Goal: Information Seeking & Learning: Understand process/instructions

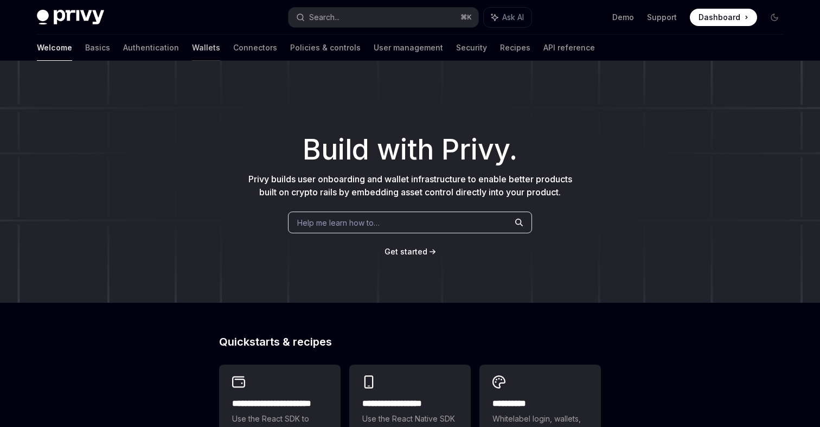
click at [192, 49] on link "Wallets" at bounding box center [206, 48] width 28 height 26
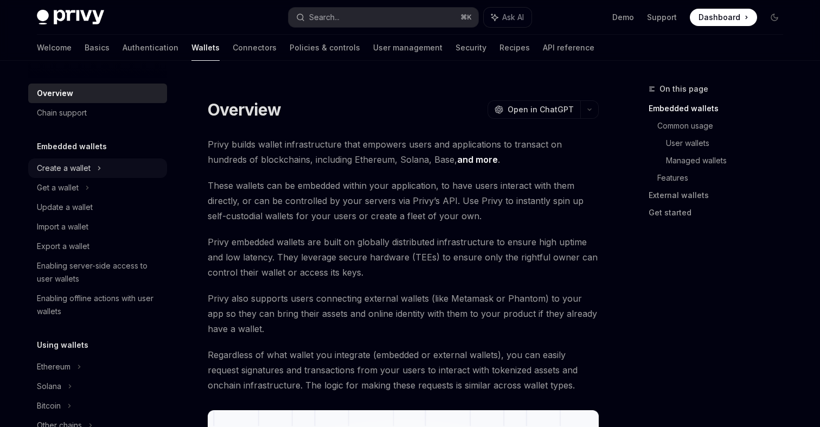
click at [74, 174] on div "Create a wallet" at bounding box center [64, 168] width 54 height 13
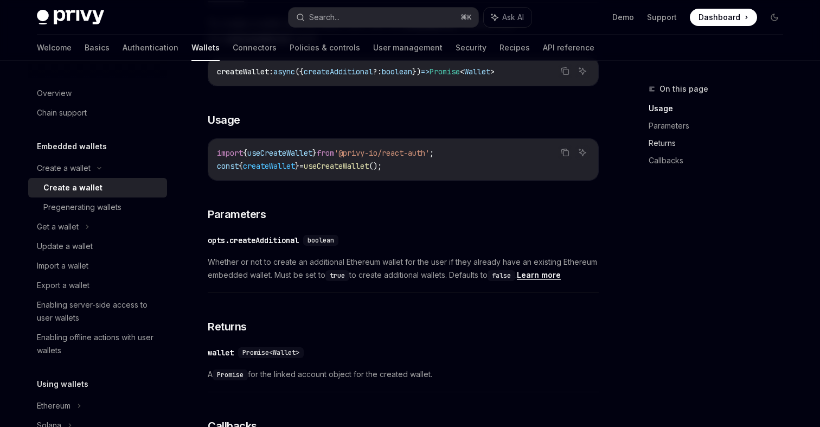
click at [683, 141] on link "Returns" at bounding box center [720, 143] width 143 height 17
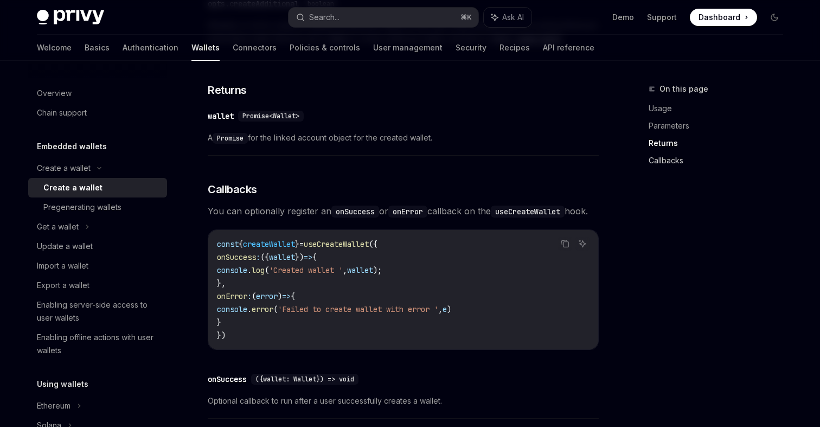
click at [666, 156] on link "Callbacks" at bounding box center [720, 160] width 143 height 17
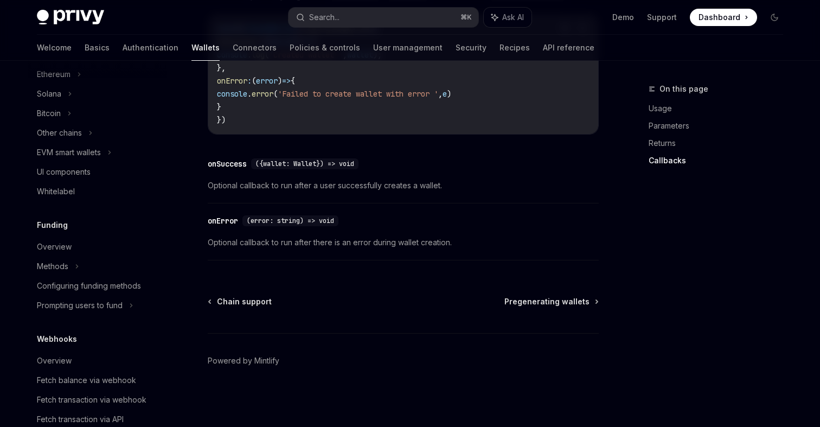
scroll to position [411, 0]
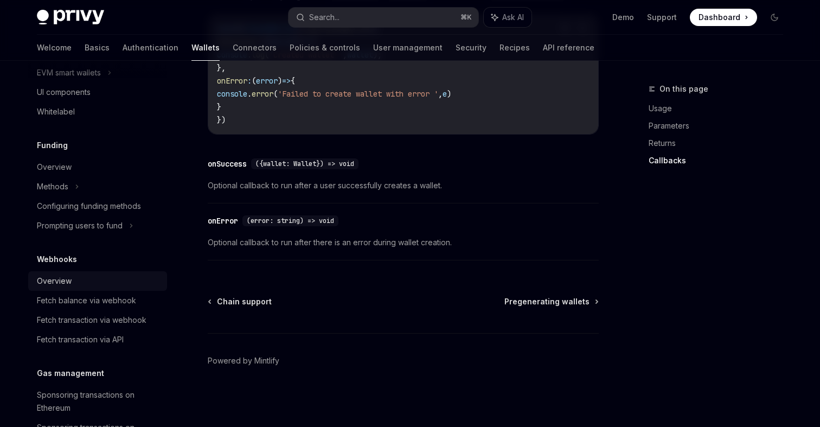
click at [62, 279] on div "Overview" at bounding box center [54, 281] width 35 height 13
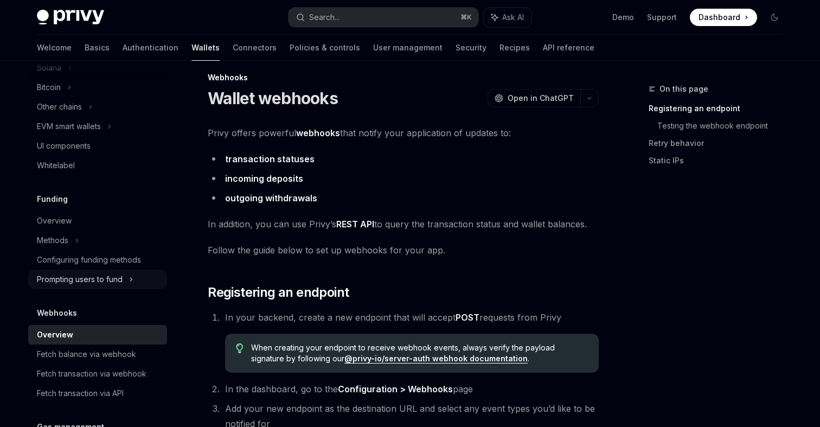
scroll to position [360, 0]
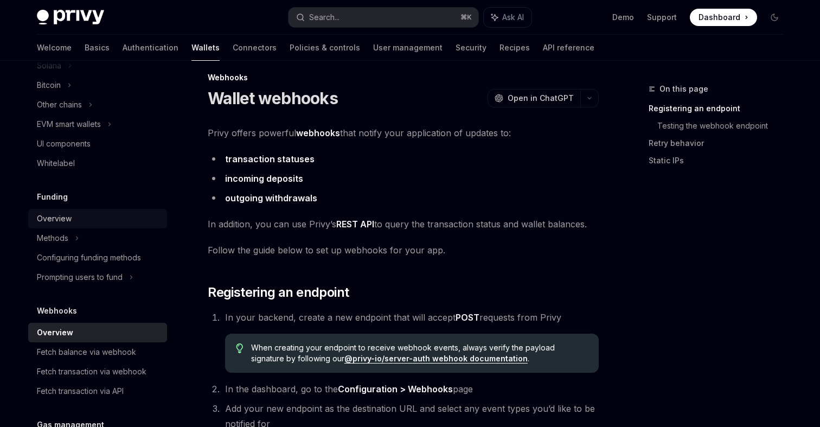
click at [86, 211] on link "Overview" at bounding box center [97, 219] width 139 height 20
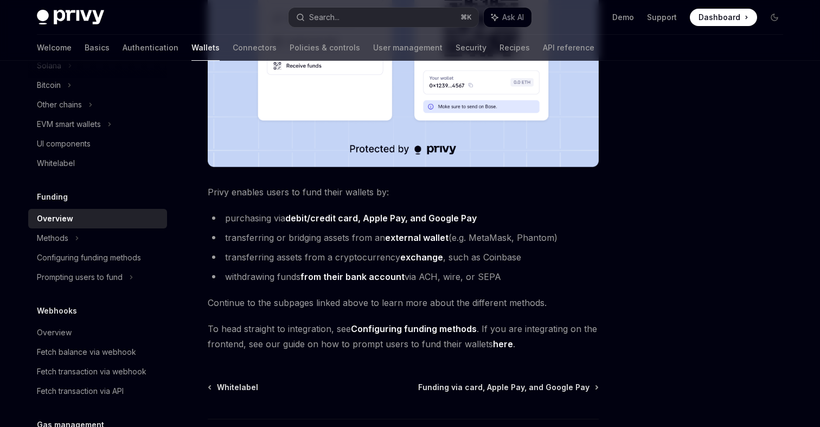
scroll to position [362, 0]
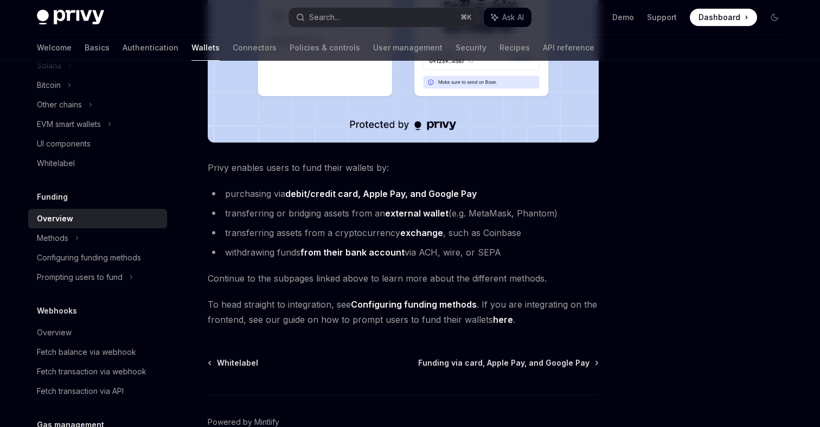
click at [414, 303] on link "Configuring funding methods" at bounding box center [414, 304] width 126 height 11
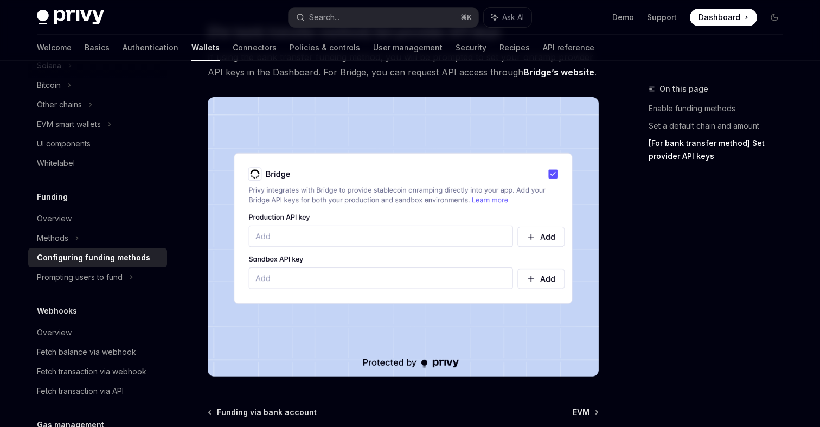
scroll to position [934, 0]
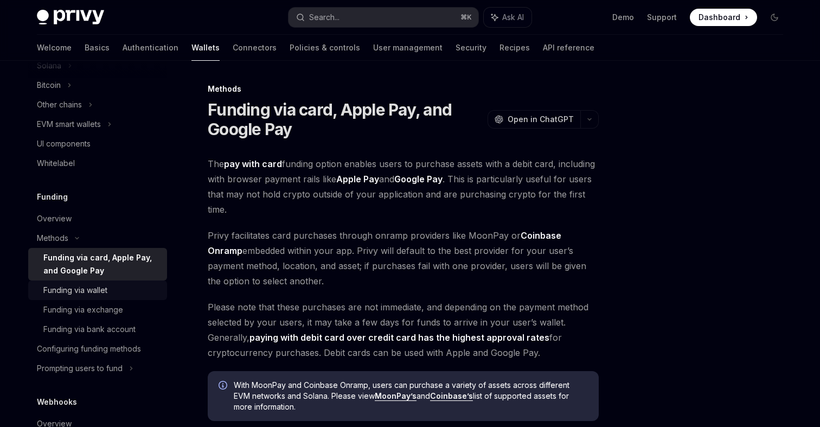
click at [101, 291] on div "Funding via wallet" at bounding box center [75, 290] width 64 height 13
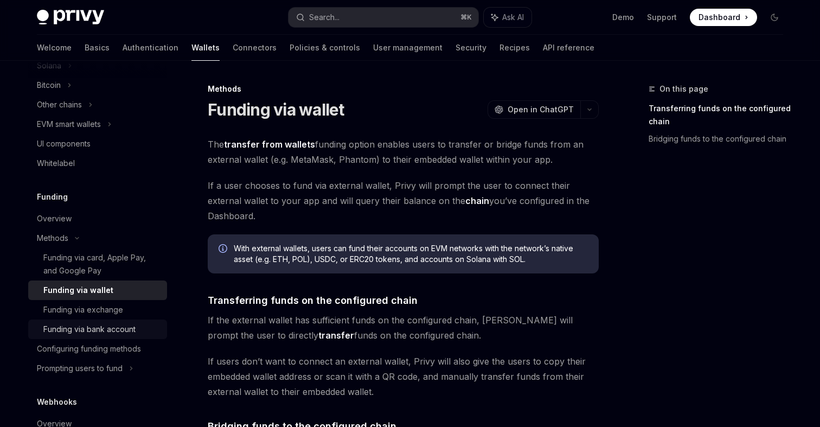
click at [79, 335] on div "Funding via bank account" at bounding box center [89, 329] width 92 height 13
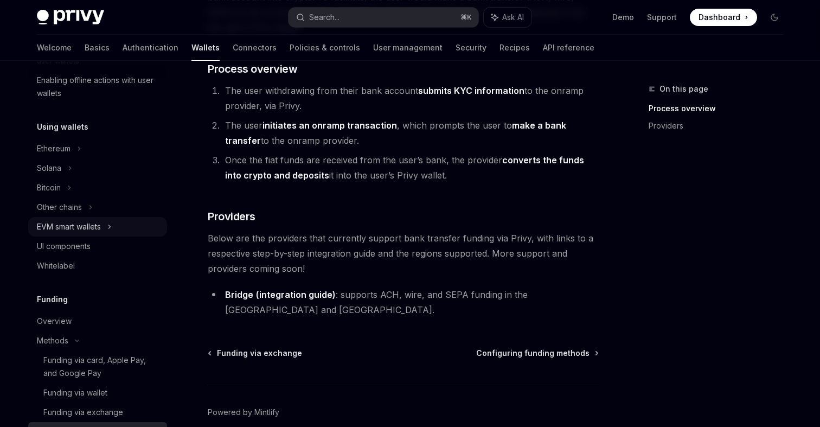
scroll to position [261, 0]
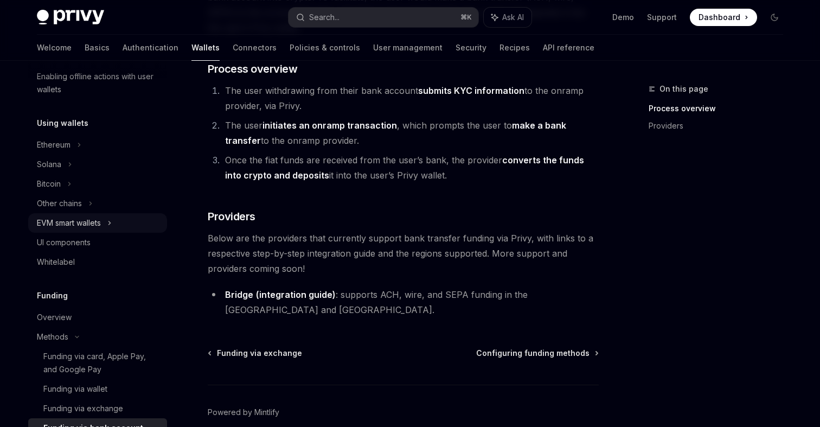
click at [78, 227] on div "EVM smart wallets" at bounding box center [69, 222] width 64 height 13
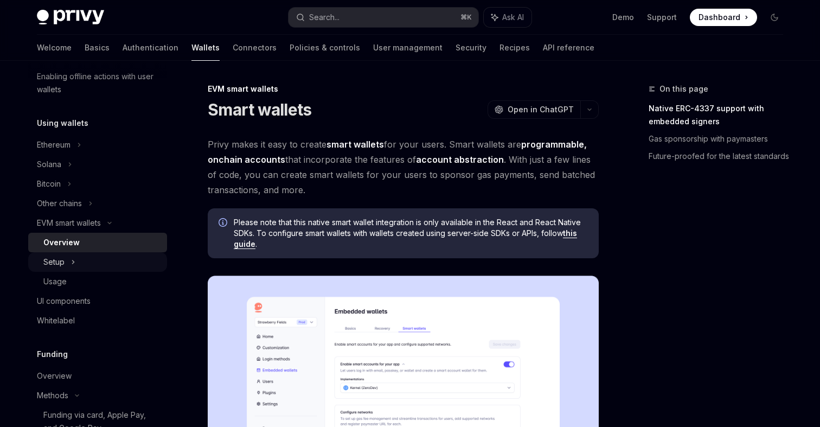
click at [72, 258] on icon at bounding box center [73, 262] width 4 height 13
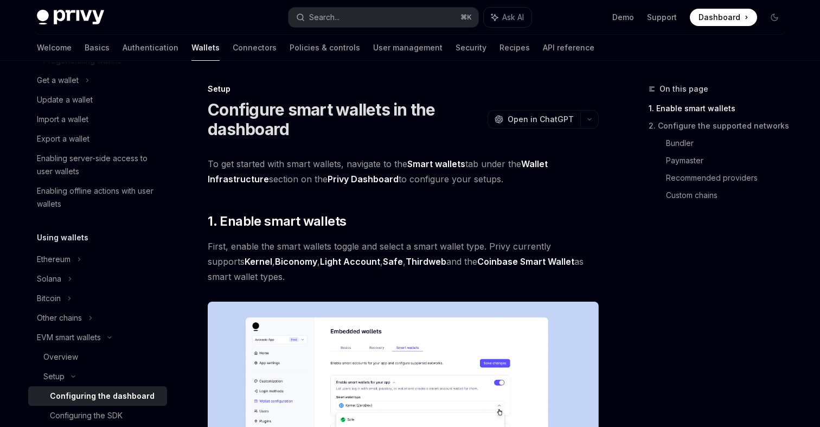
scroll to position [162, 0]
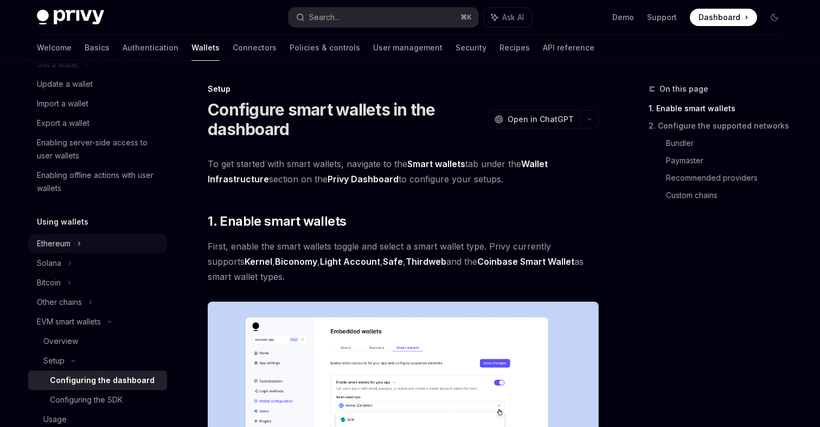
click at [93, 8] on icon at bounding box center [99, 6] width 13 height 4
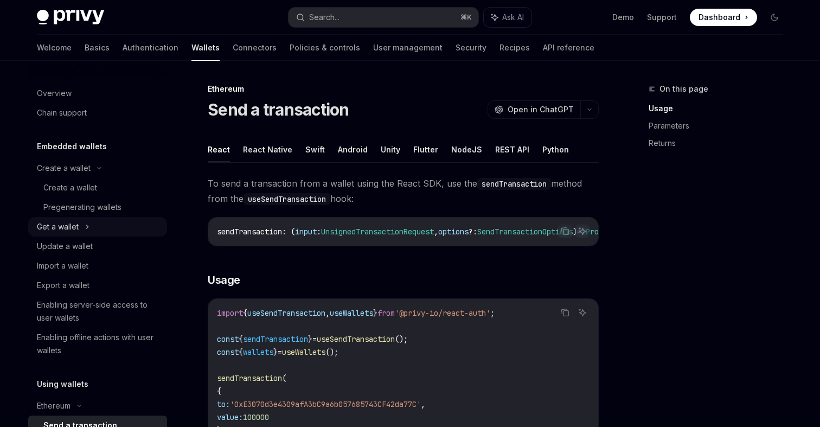
click at [78, 226] on div "Get a wallet" at bounding box center [58, 226] width 42 height 13
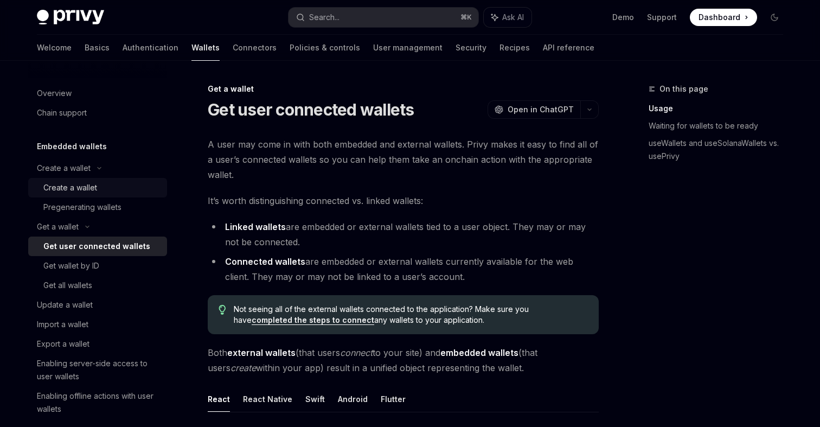
click at [80, 192] on div "Create a wallet" at bounding box center [70, 187] width 54 height 13
type textarea "*"
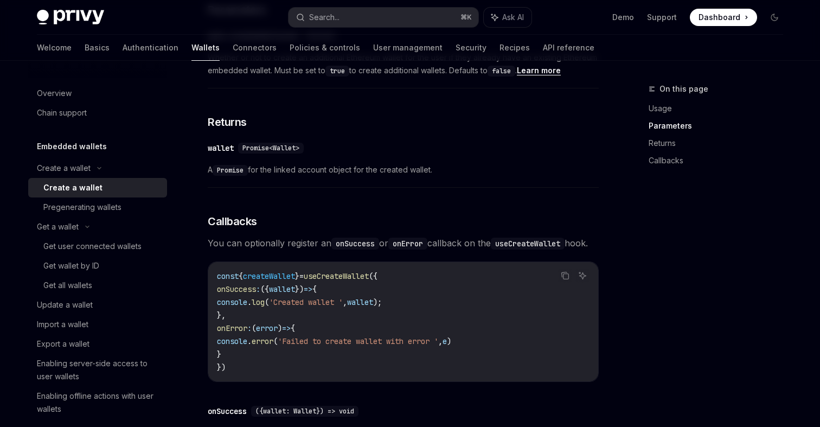
scroll to position [630, 0]
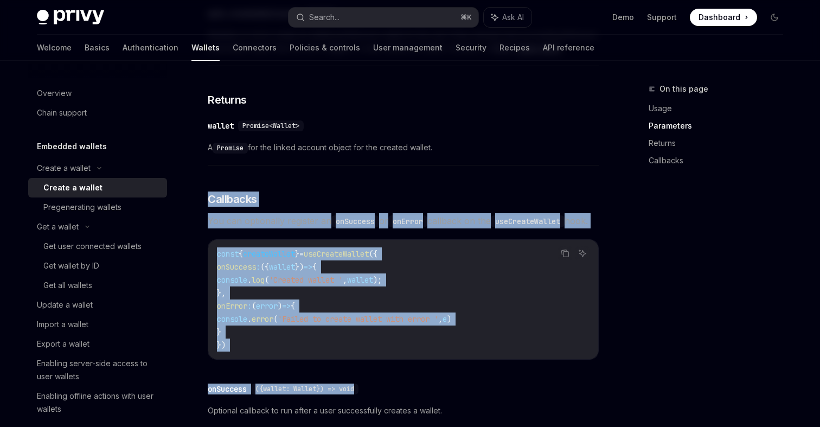
drag, startPoint x: 208, startPoint y: 200, endPoint x: 366, endPoint y: 405, distance: 258.9
click at [366, 405] on div "To create a wallet with the React SDK, use the createWallet method from the use…" at bounding box center [403, 140] width 391 height 702
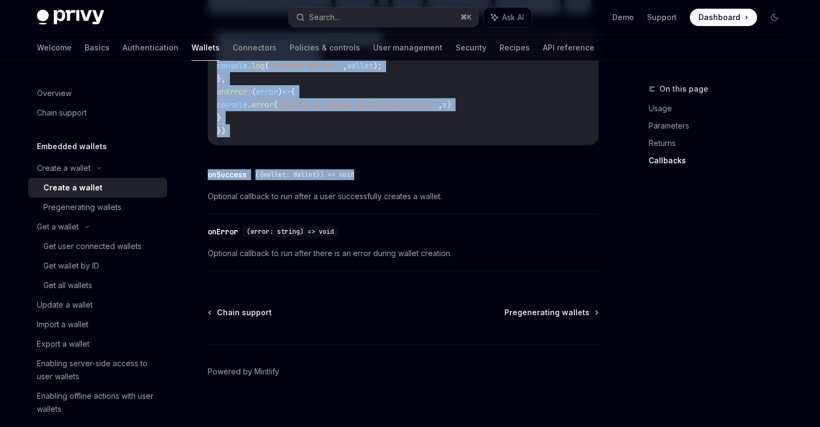
scroll to position [843, 0]
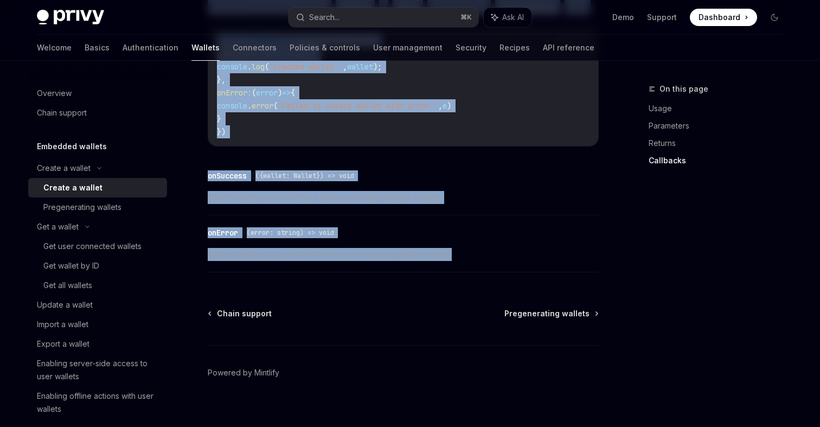
click at [470, 261] on span "Optional callback to run after there is an error during wallet creation." at bounding box center [403, 254] width 391 height 13
copy div "Callbacks You can optionally register an onSuccess or onError callback on the u…"
